Goal: Find specific page/section: Find specific page/section

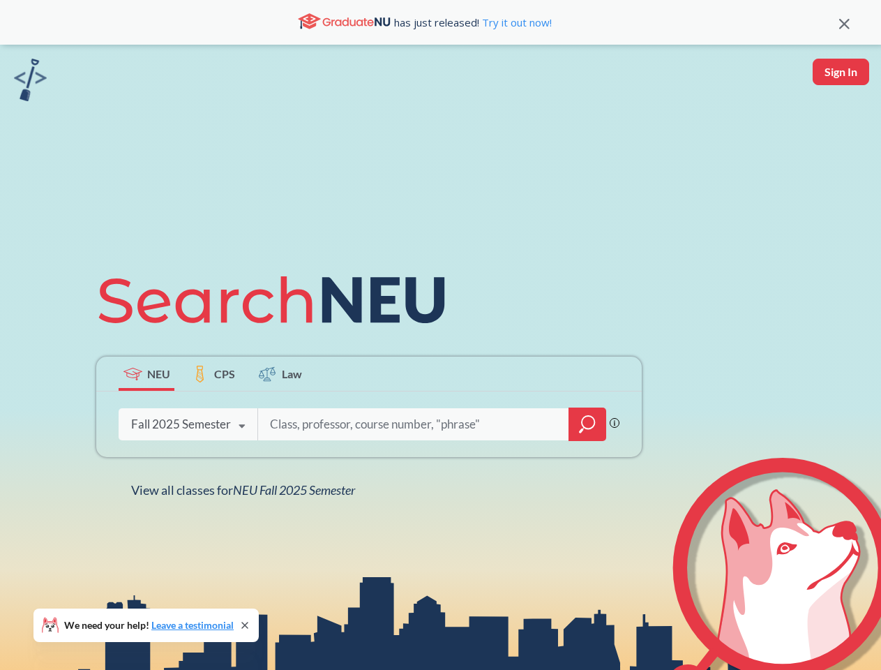
click at [440, 335] on icon at bounding box center [278, 300] width 364 height 78
click at [844, 22] on icon at bounding box center [845, 24] width 10 height 10
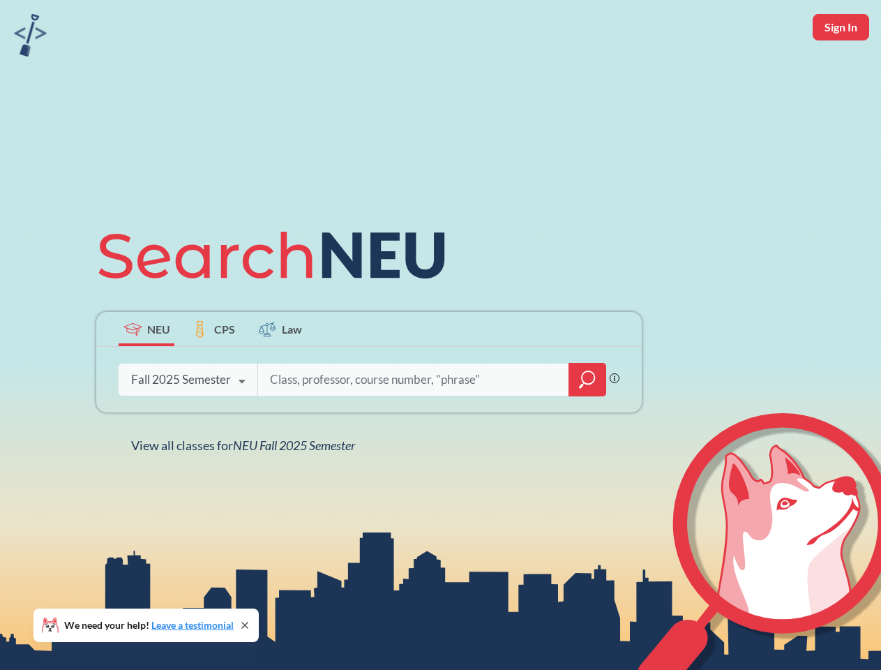
click at [841, 72] on div "NEU CPS Law Phrase search guarantees the exact search appears in the results. E…" at bounding box center [440, 335] width 881 height 670
click at [147, 373] on div "Fall 2025 Semester" at bounding box center [181, 379] width 100 height 15
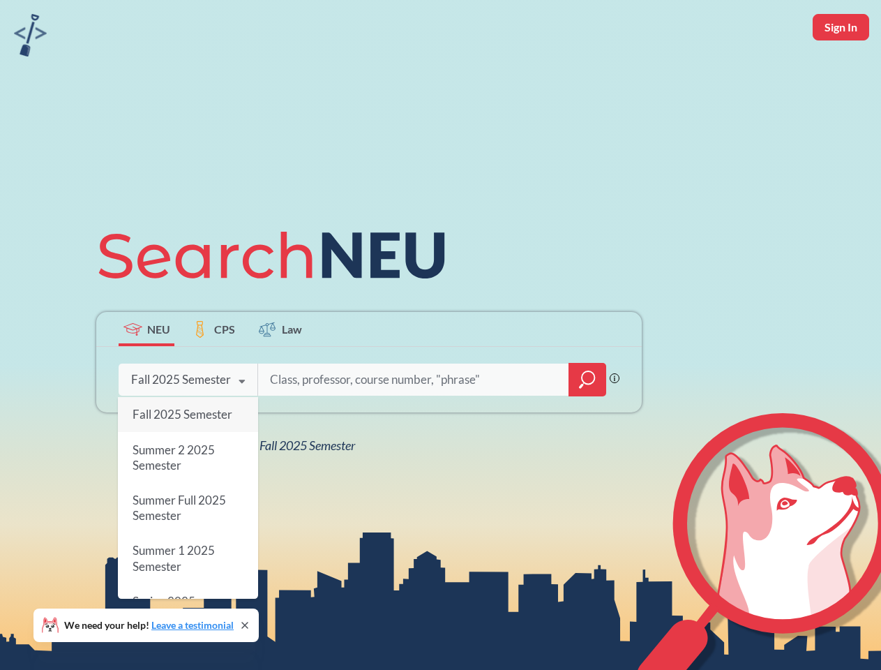
click at [214, 373] on div "Fall 2025 Semester" at bounding box center [181, 379] width 100 height 15
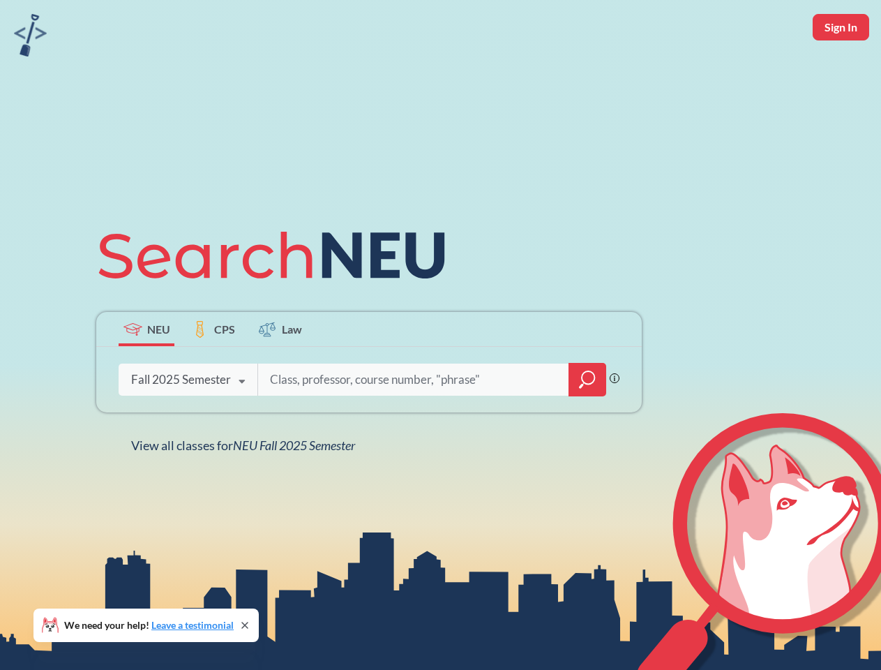
click at [281, 373] on input "search" at bounding box center [414, 379] width 290 height 29
click at [588, 424] on div "NEU CPS Law Phrase search guarantees the exact search appears in the results. E…" at bounding box center [369, 334] width 562 height 237
click at [188, 424] on div "NEU CPS Law Phrase search guarantees the exact search appears in the results. E…" at bounding box center [369, 334] width 562 height 237
click at [242, 426] on div "NEU CPS Law Phrase search guarantees the exact search appears in the results. E…" at bounding box center [369, 334] width 562 height 237
click at [246, 490] on div "NEU CPS Law Phrase search guarantees the exact search appears in the results. E…" at bounding box center [440, 335] width 881 height 670
